Goal: Transaction & Acquisition: Download file/media

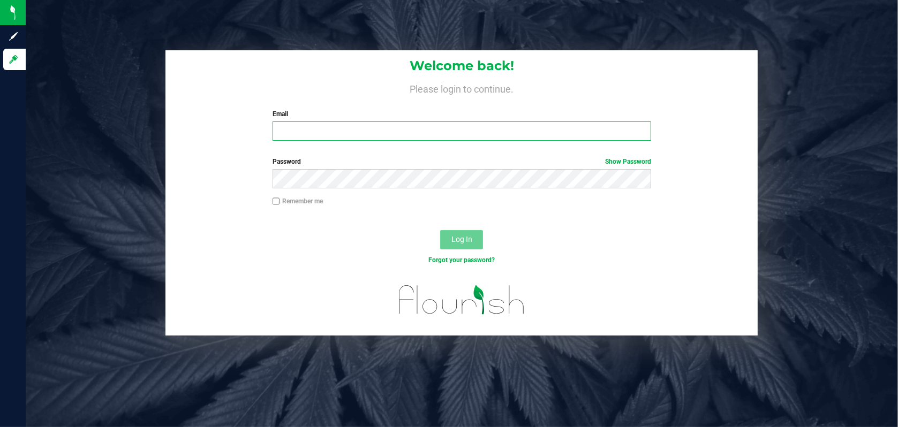
type input "[PERSON_NAME][EMAIL_ADDRESS][DOMAIN_NAME]"
click at [470, 240] on span "Log In" at bounding box center [461, 239] width 21 height 9
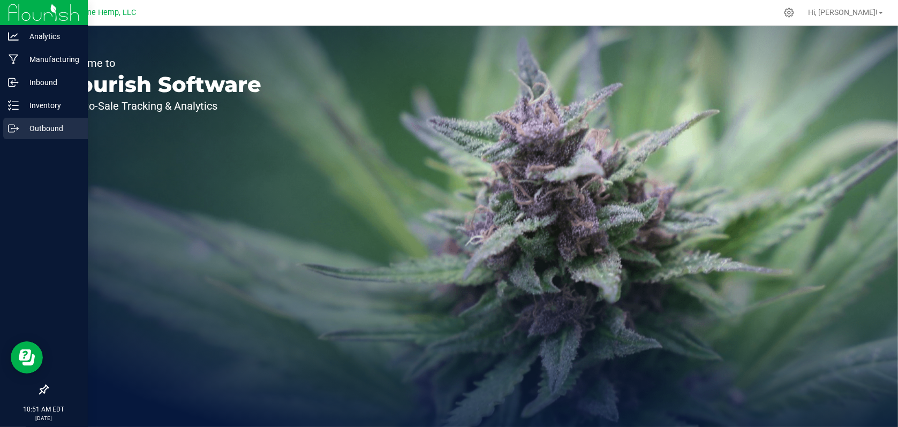
click at [39, 128] on p "Outbound" at bounding box center [51, 128] width 64 height 13
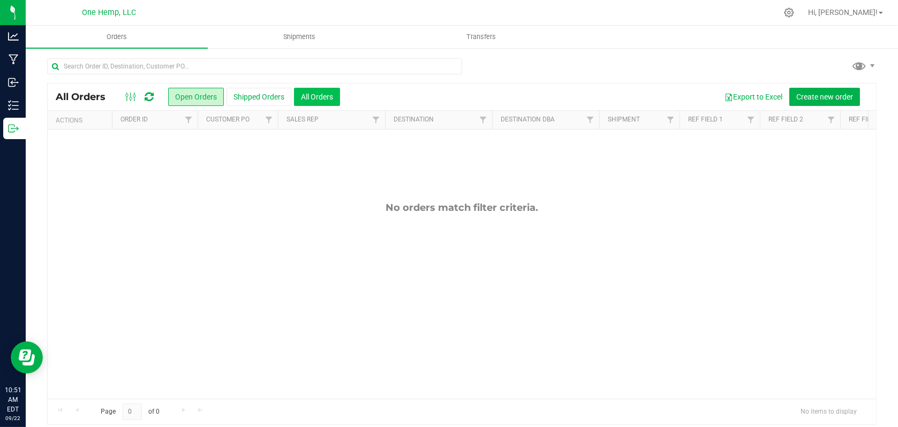
click at [320, 100] on button "All Orders" at bounding box center [317, 97] width 46 height 18
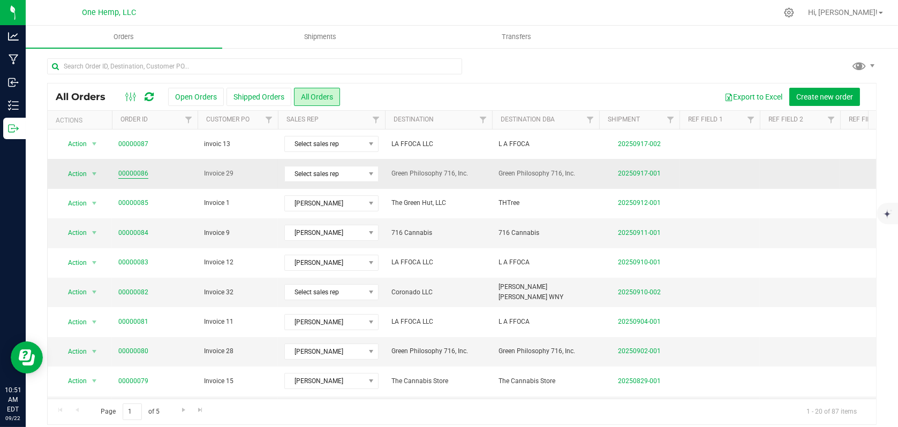
click at [137, 172] on link "00000086" at bounding box center [133, 174] width 30 height 10
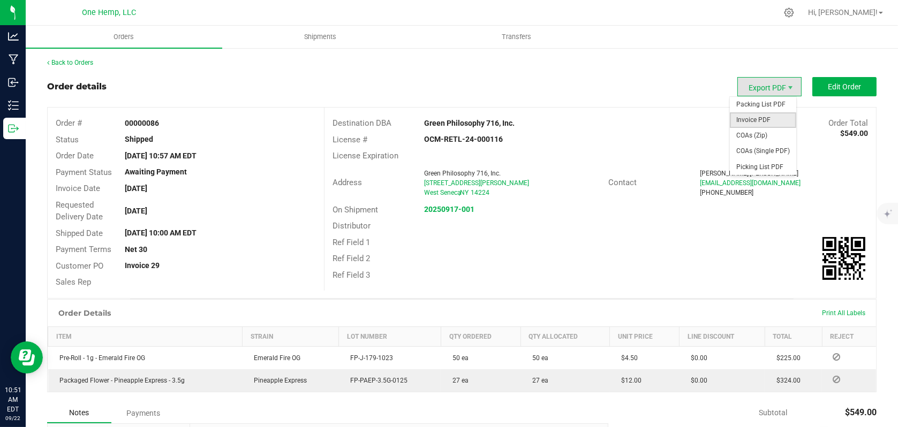
click at [759, 119] on span "Invoice PDF" at bounding box center [763, 120] width 66 height 16
